Goal: Find contact information: Find contact information

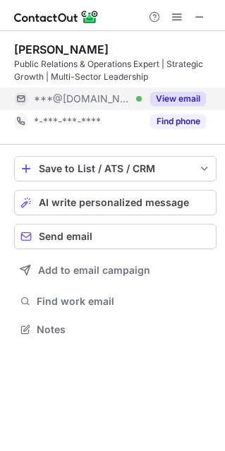
scroll to position [319, 225]
click at [179, 95] on button "View email" at bounding box center [178, 99] width 56 height 14
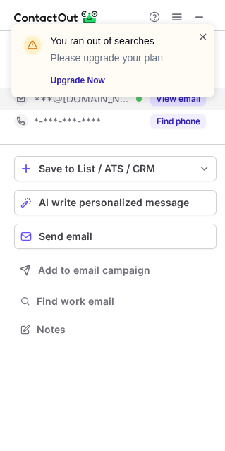
click at [203, 36] on span at bounding box center [203, 37] width 11 height 14
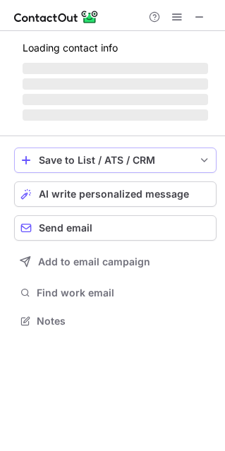
scroll to position [342, 225]
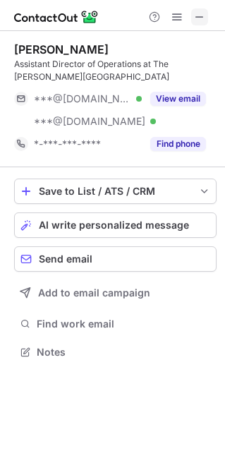
click at [196, 21] on span at bounding box center [199, 16] width 11 height 11
